Goal: Navigation & Orientation: Find specific page/section

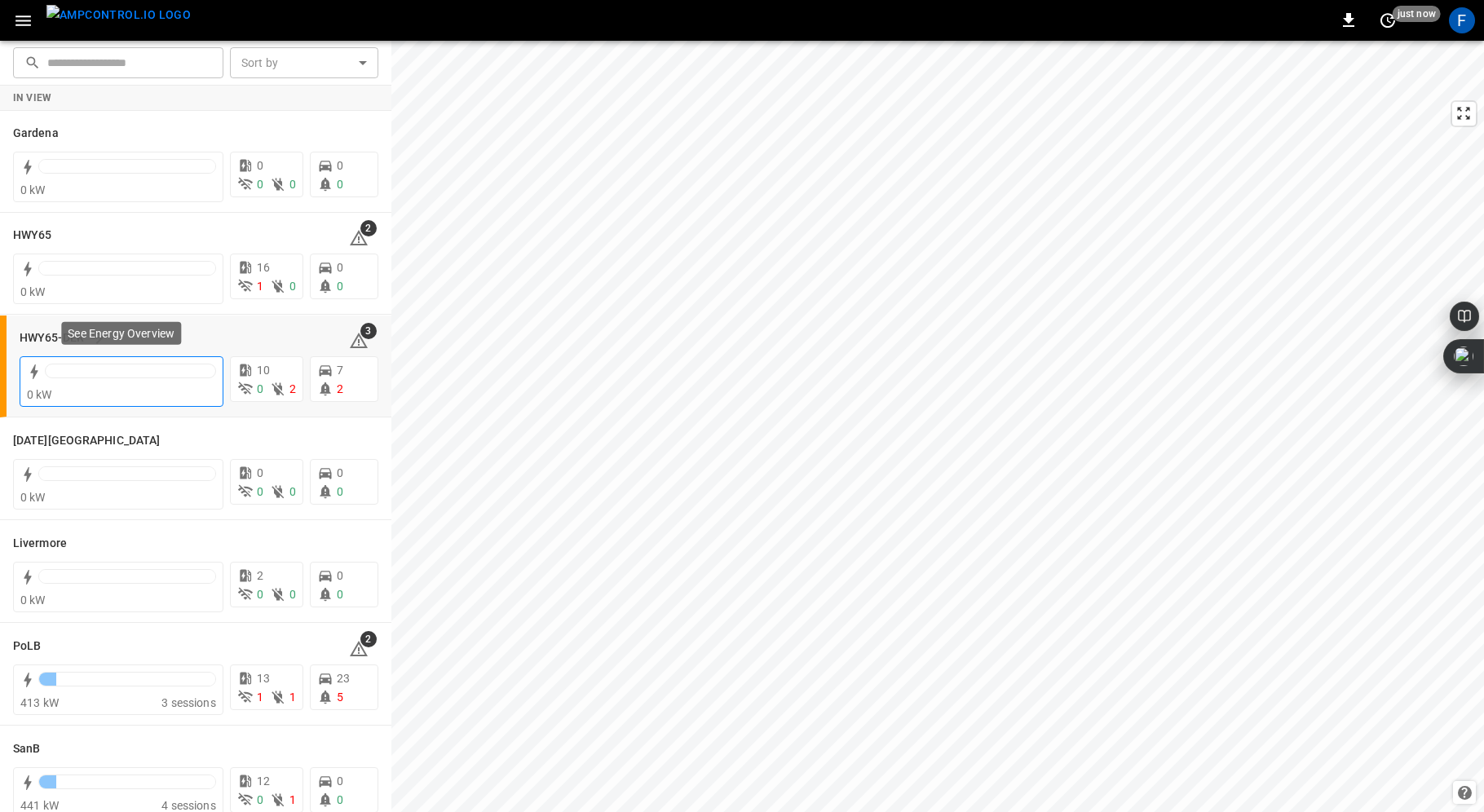
click at [118, 375] on div at bounding box center [129, 371] width 171 height 14
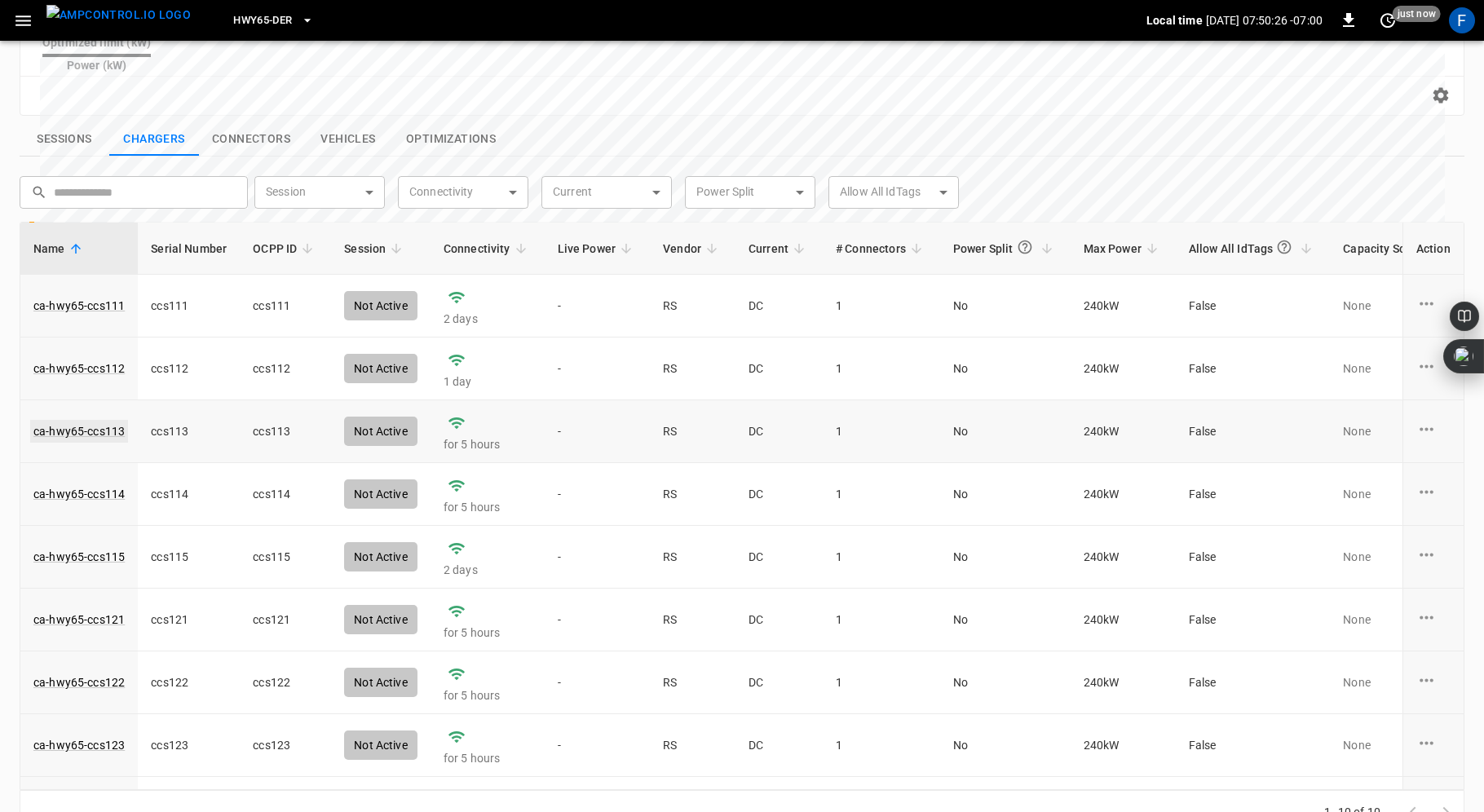
click at [97, 420] on link "ca-hwy65-ccs113" at bounding box center [78, 432] width 98 height 23
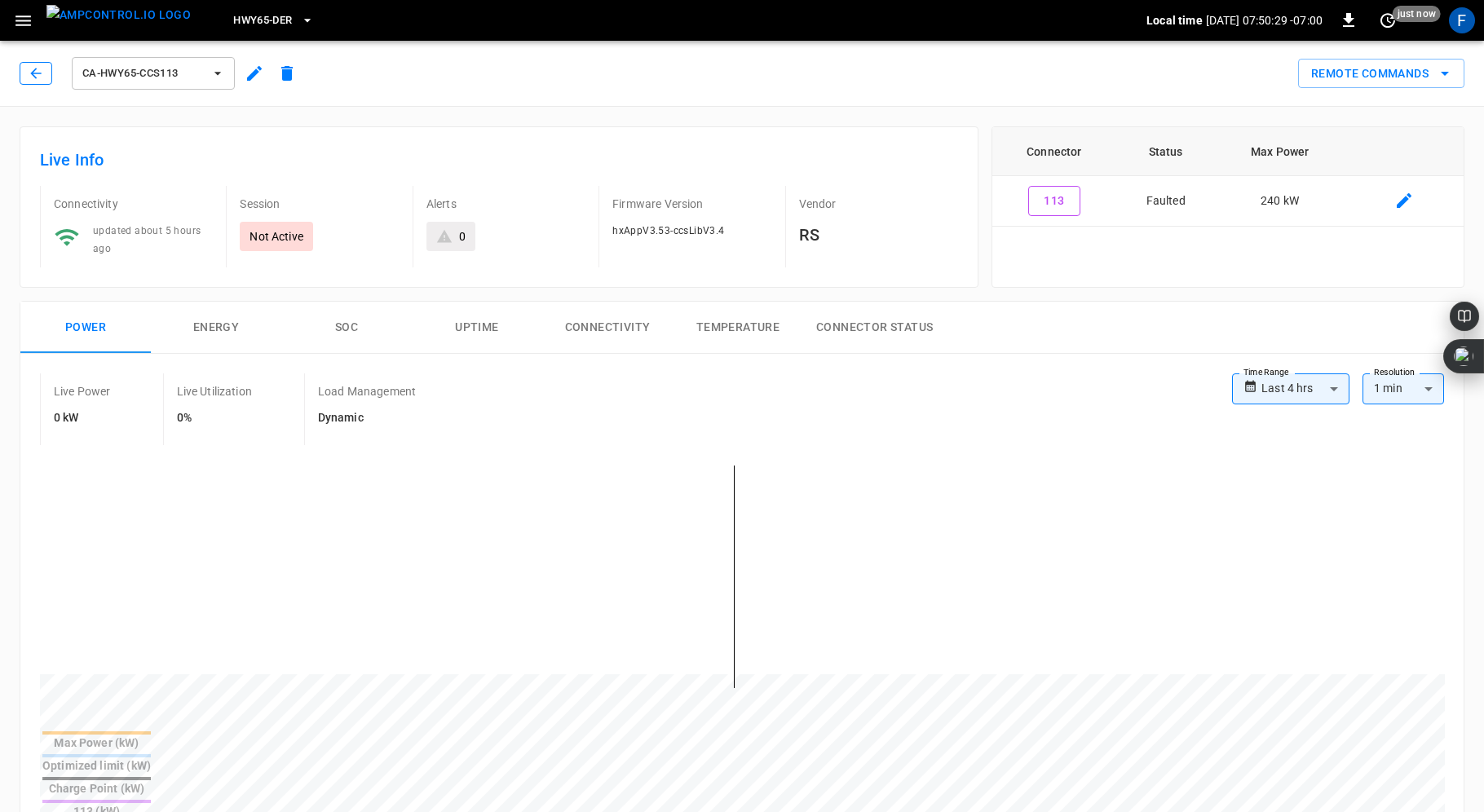
click at [37, 75] on icon "button" at bounding box center [36, 73] width 16 height 16
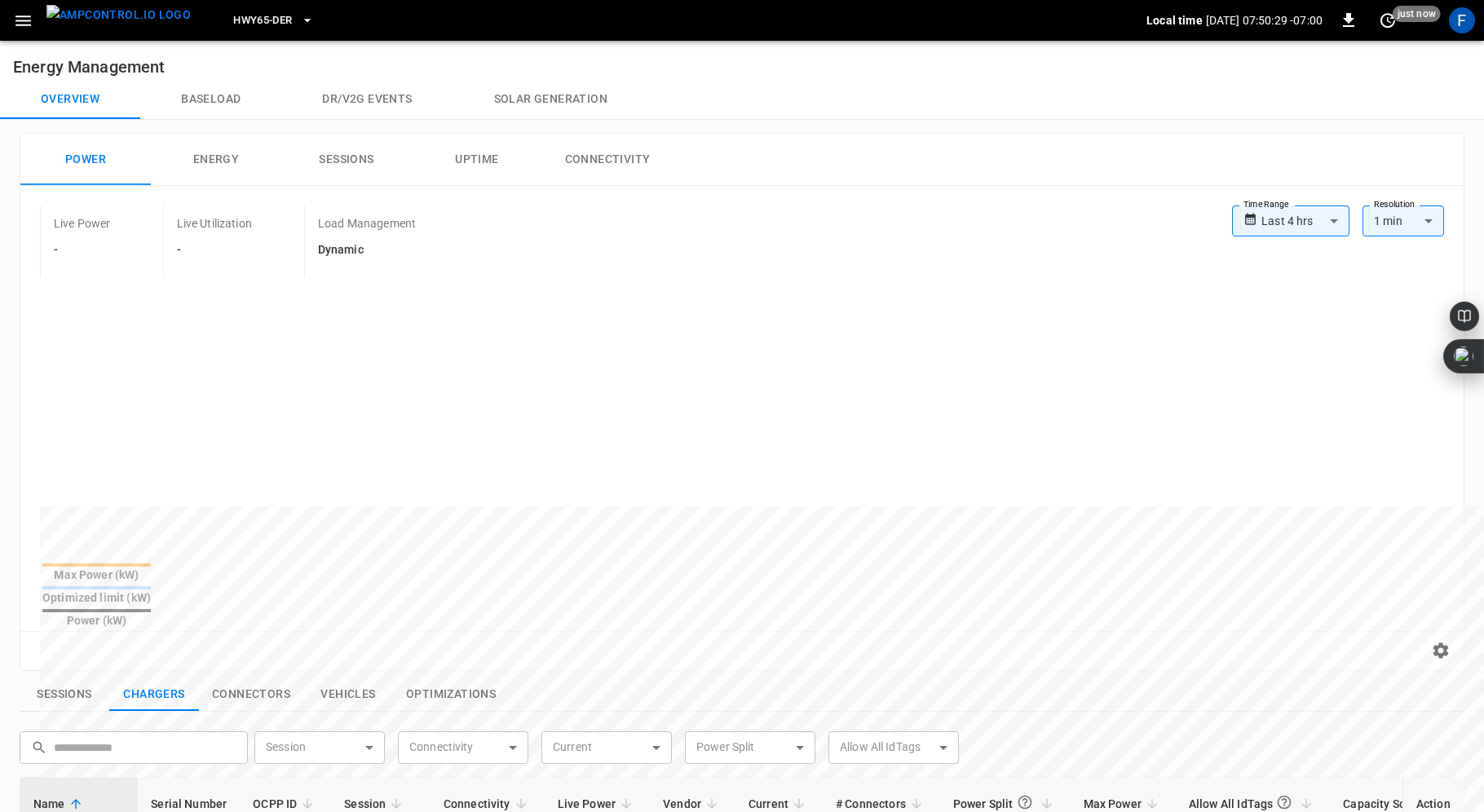
scroll to position [518, 0]
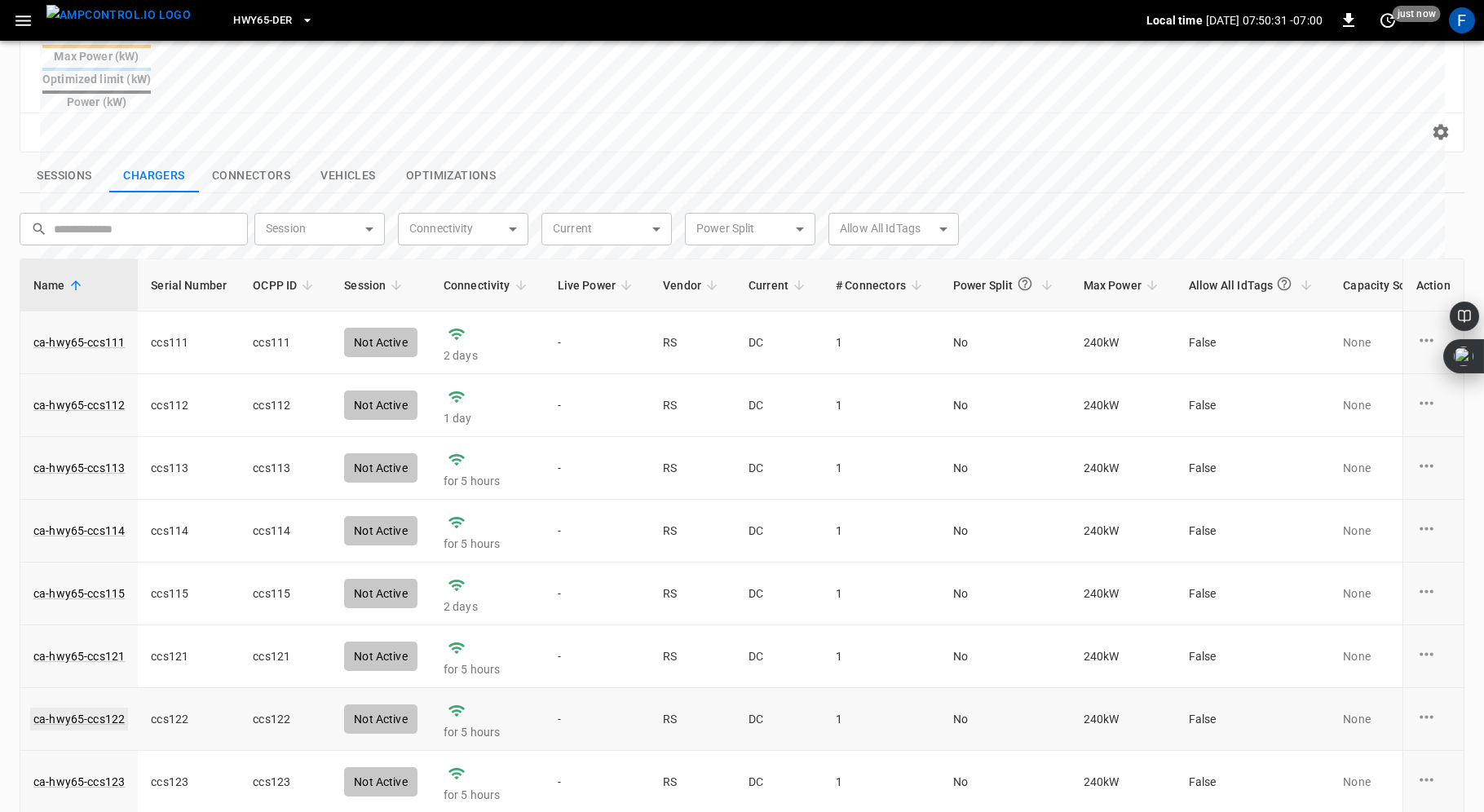
click at [92, 708] on link "ca-hwy65-ccs122" at bounding box center [78, 719] width 98 height 23
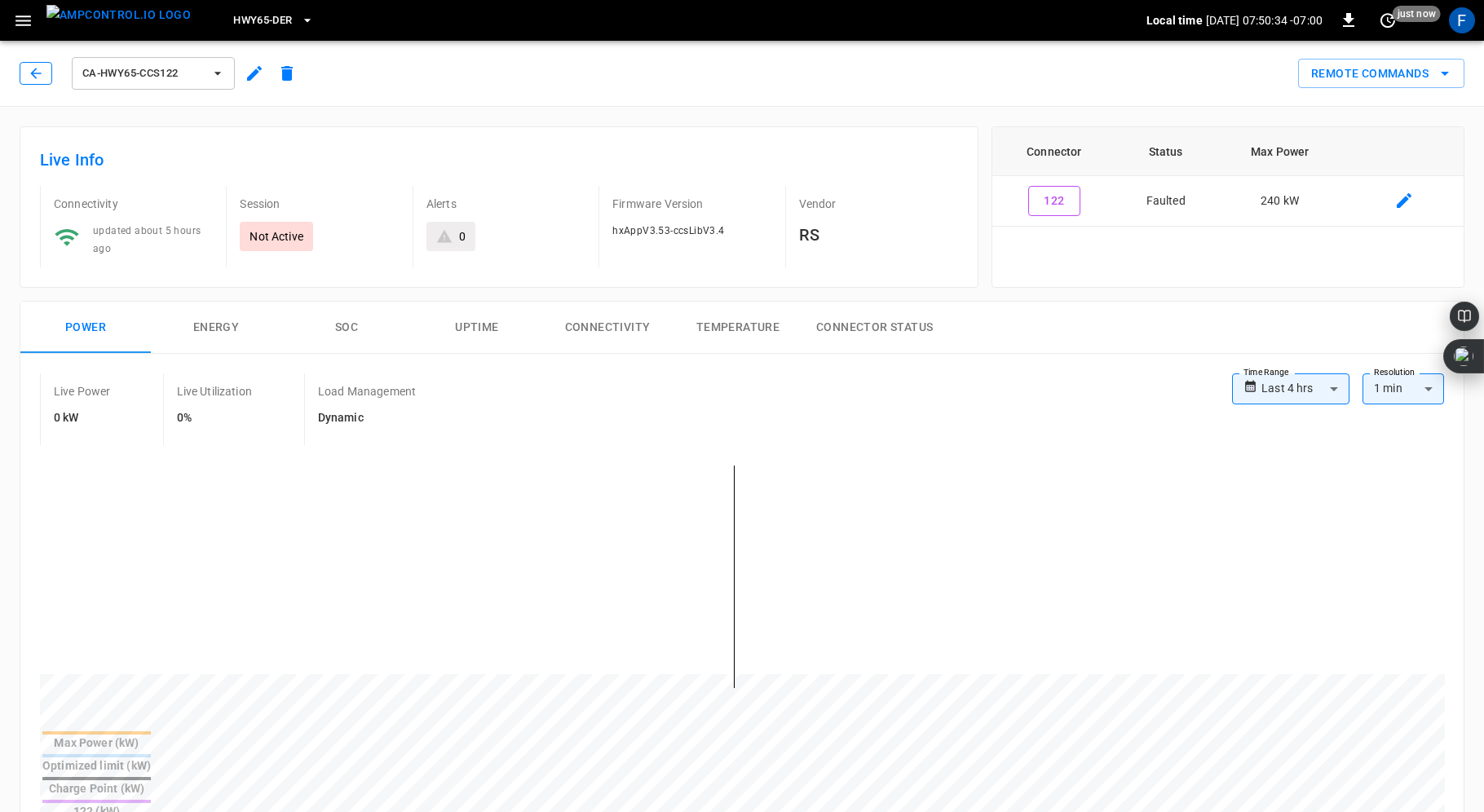
click at [37, 73] on icon "button" at bounding box center [36, 73] width 16 height 16
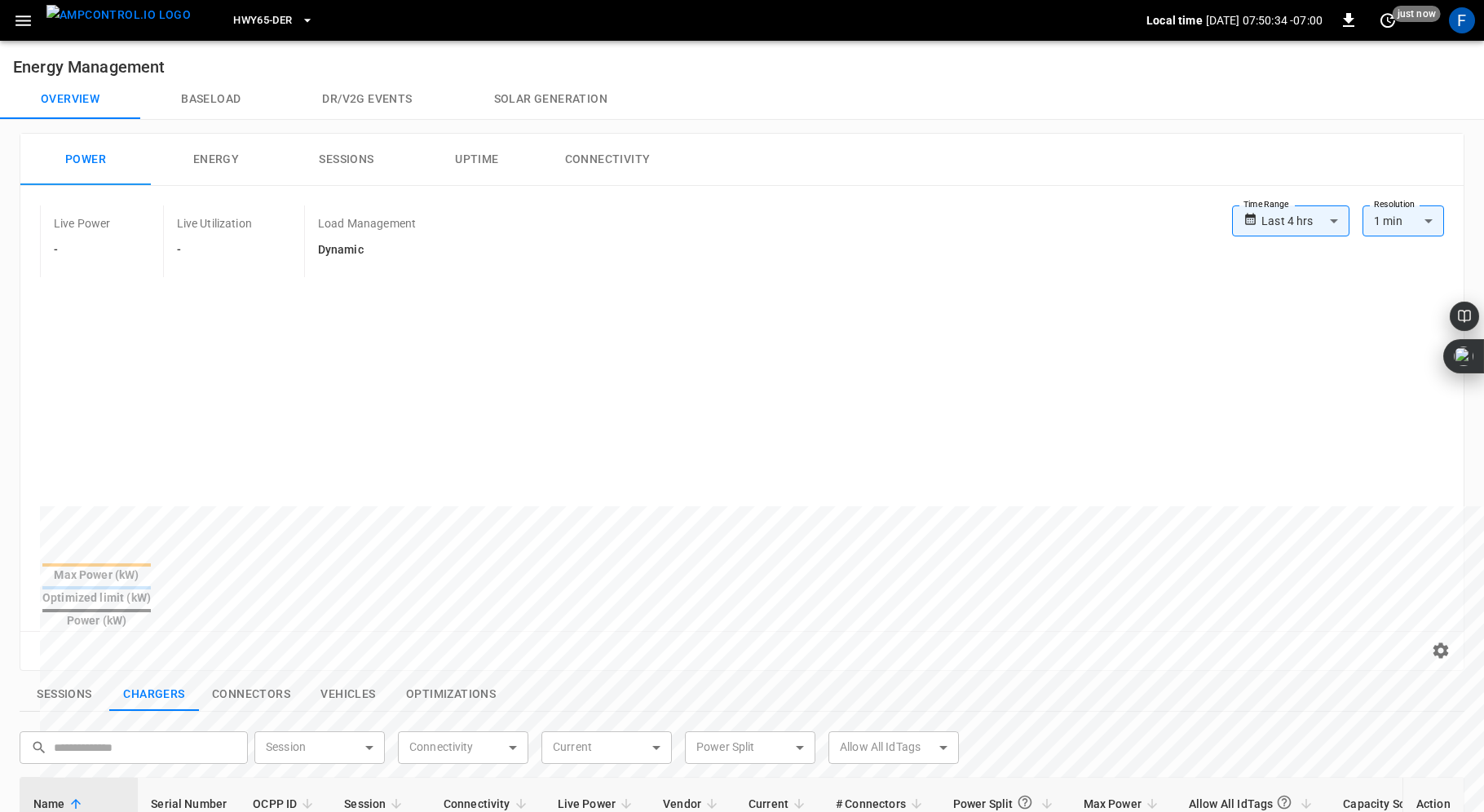
scroll to position [518, 0]
